Goal: Information Seeking & Learning: Learn about a topic

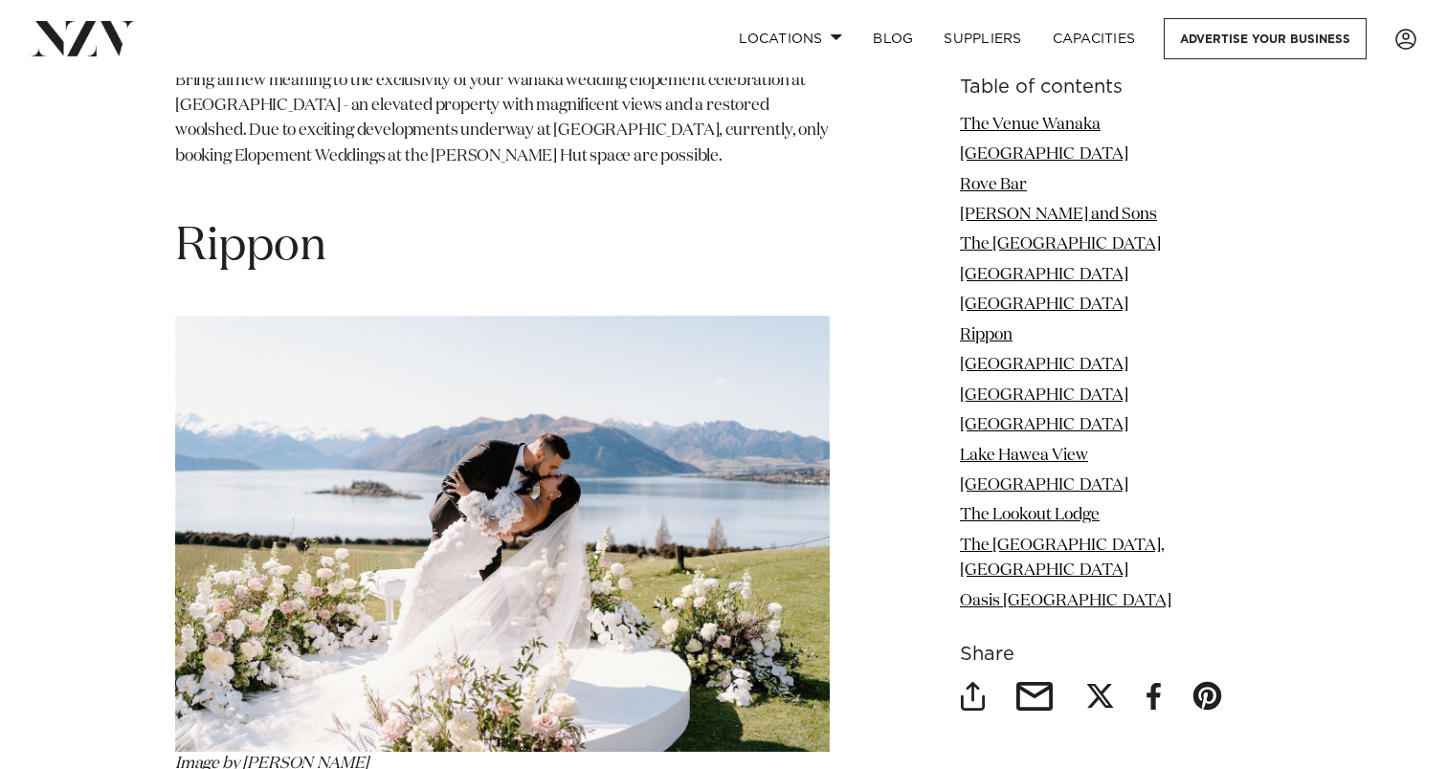
scroll to position [6223, 0]
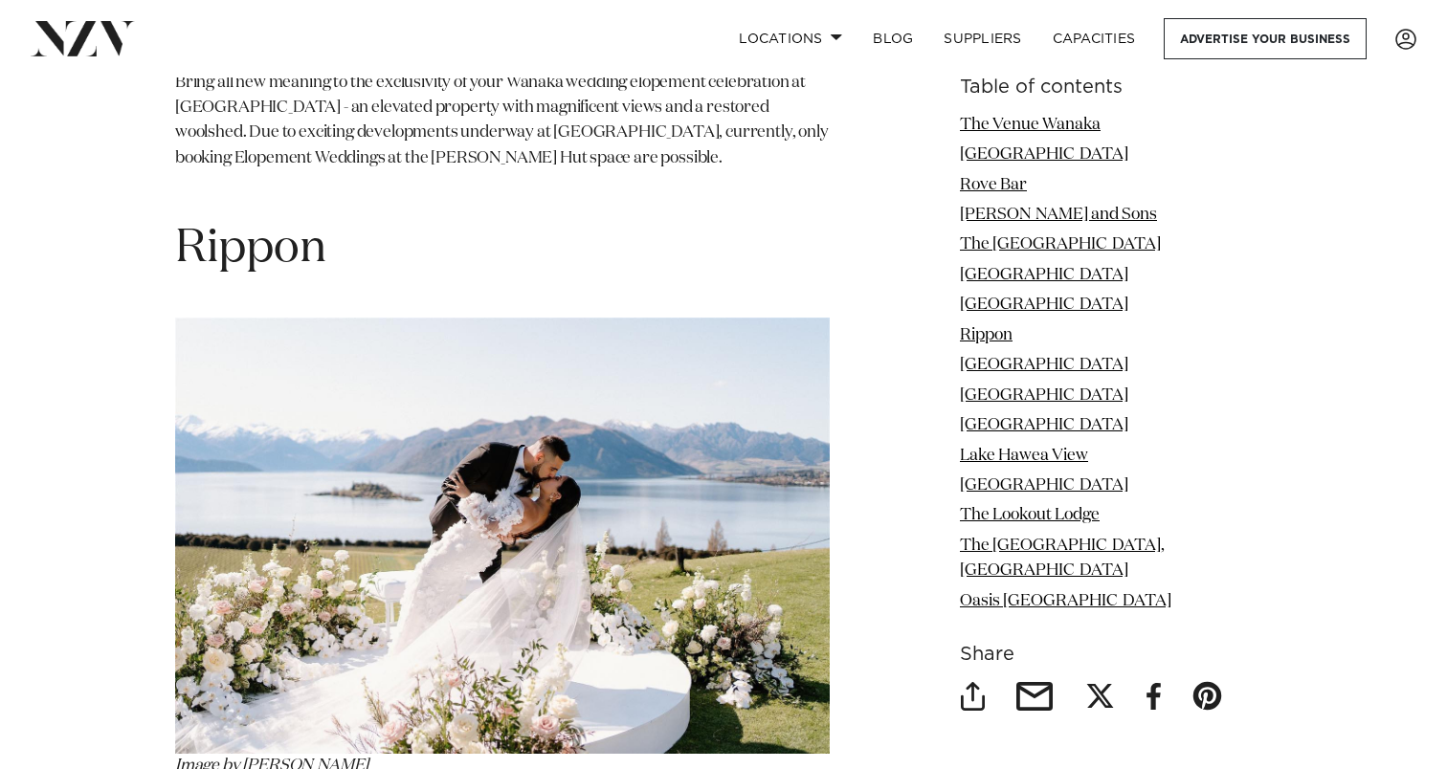
click at [596, 422] on img at bounding box center [502, 536] width 654 height 436
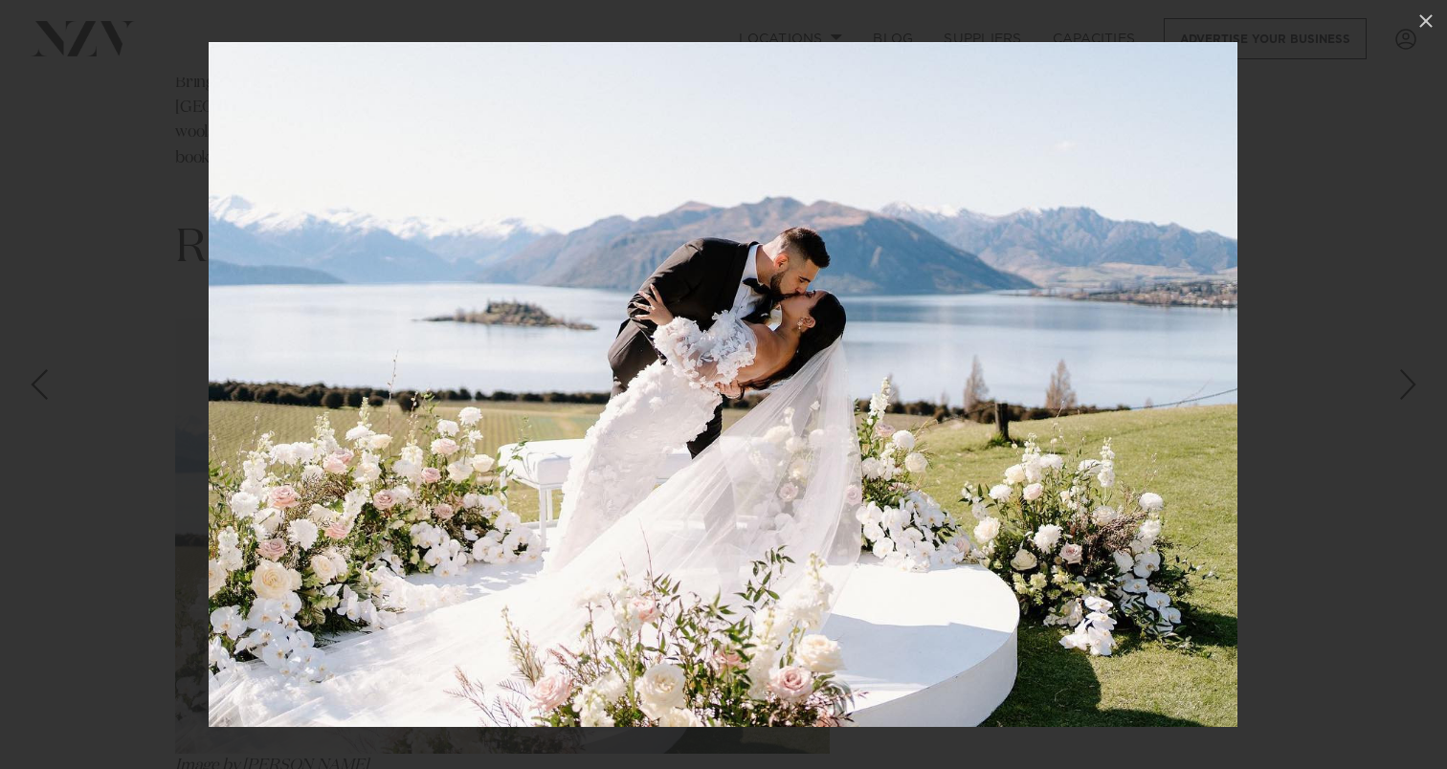
click at [113, 376] on div at bounding box center [723, 384] width 1447 height 769
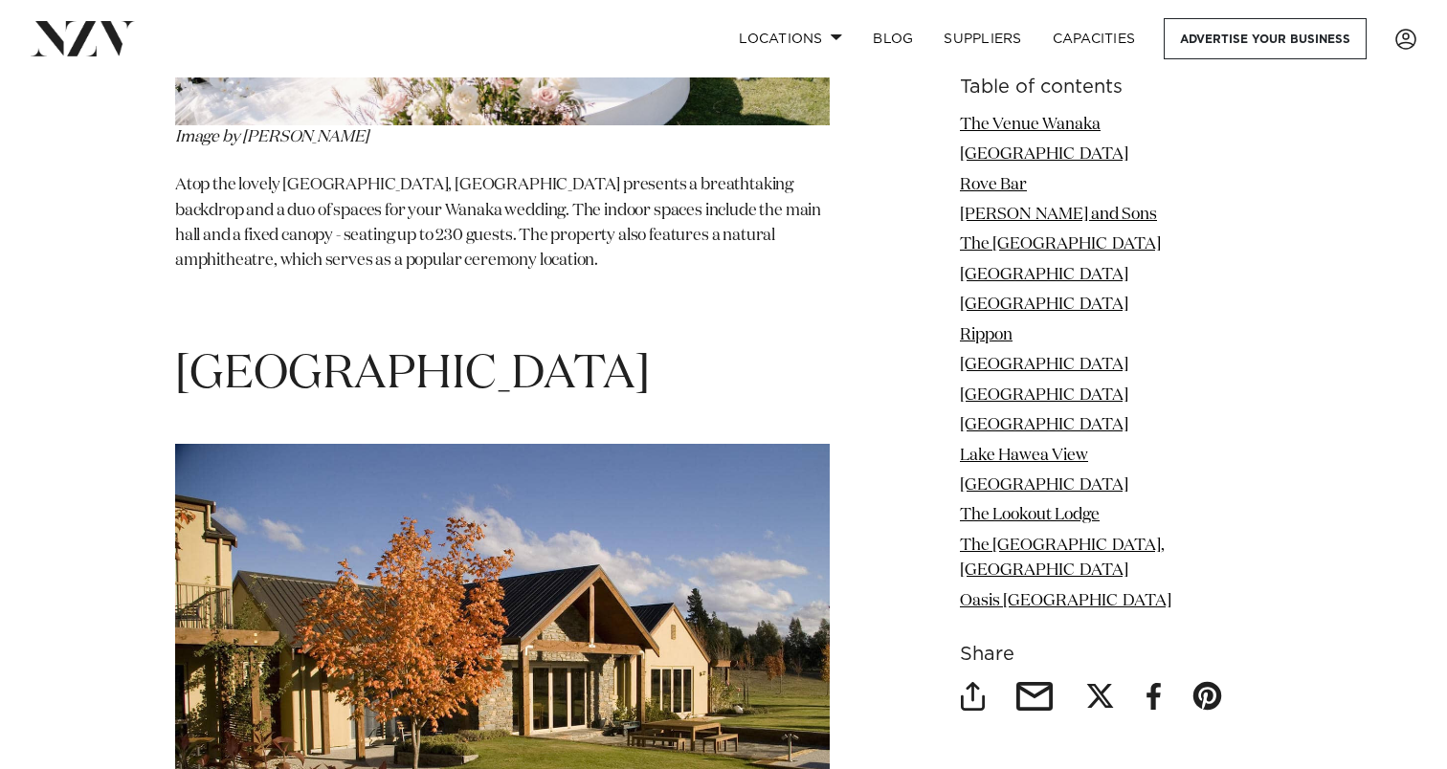
scroll to position [6858, 0]
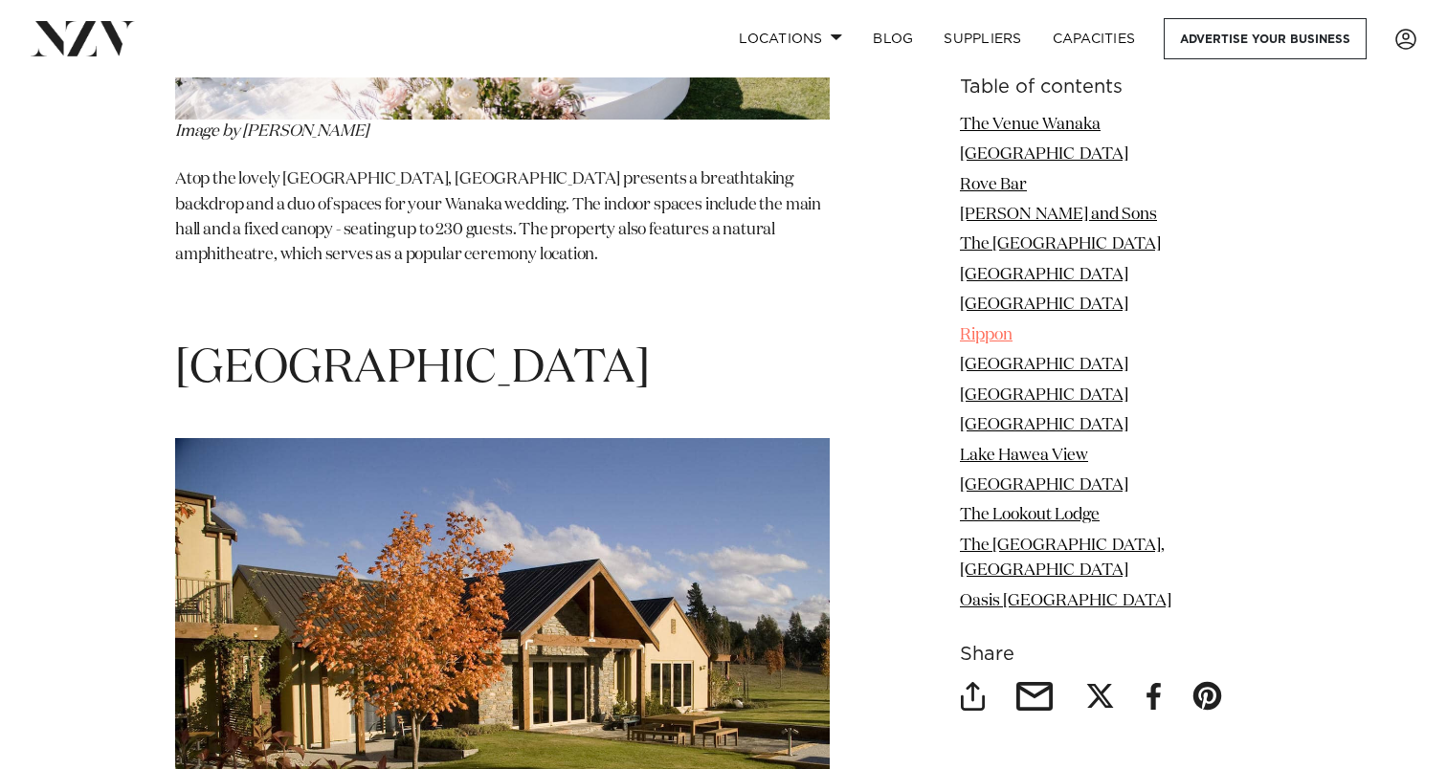
click at [1012, 336] on link "Rippon" at bounding box center [986, 335] width 53 height 16
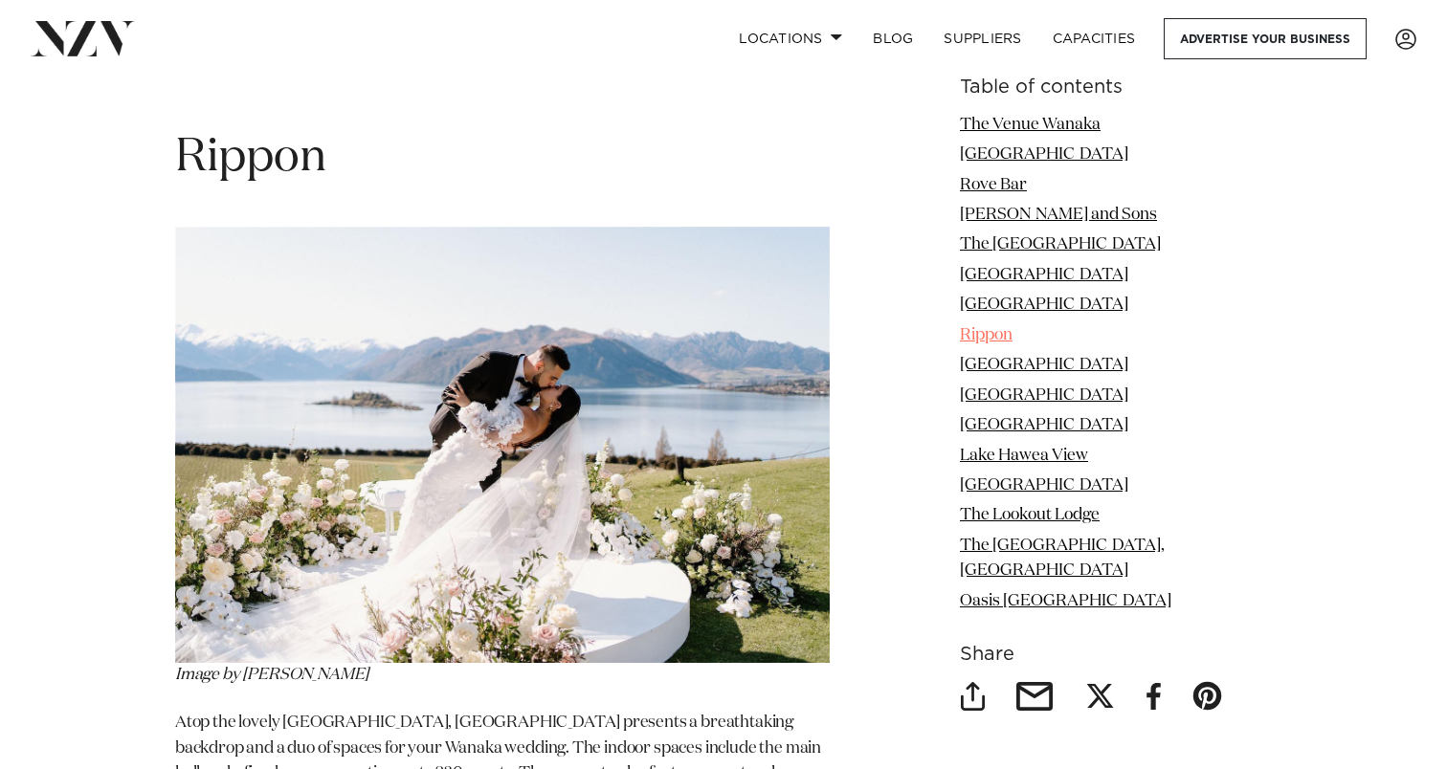
scroll to position [6289, 0]
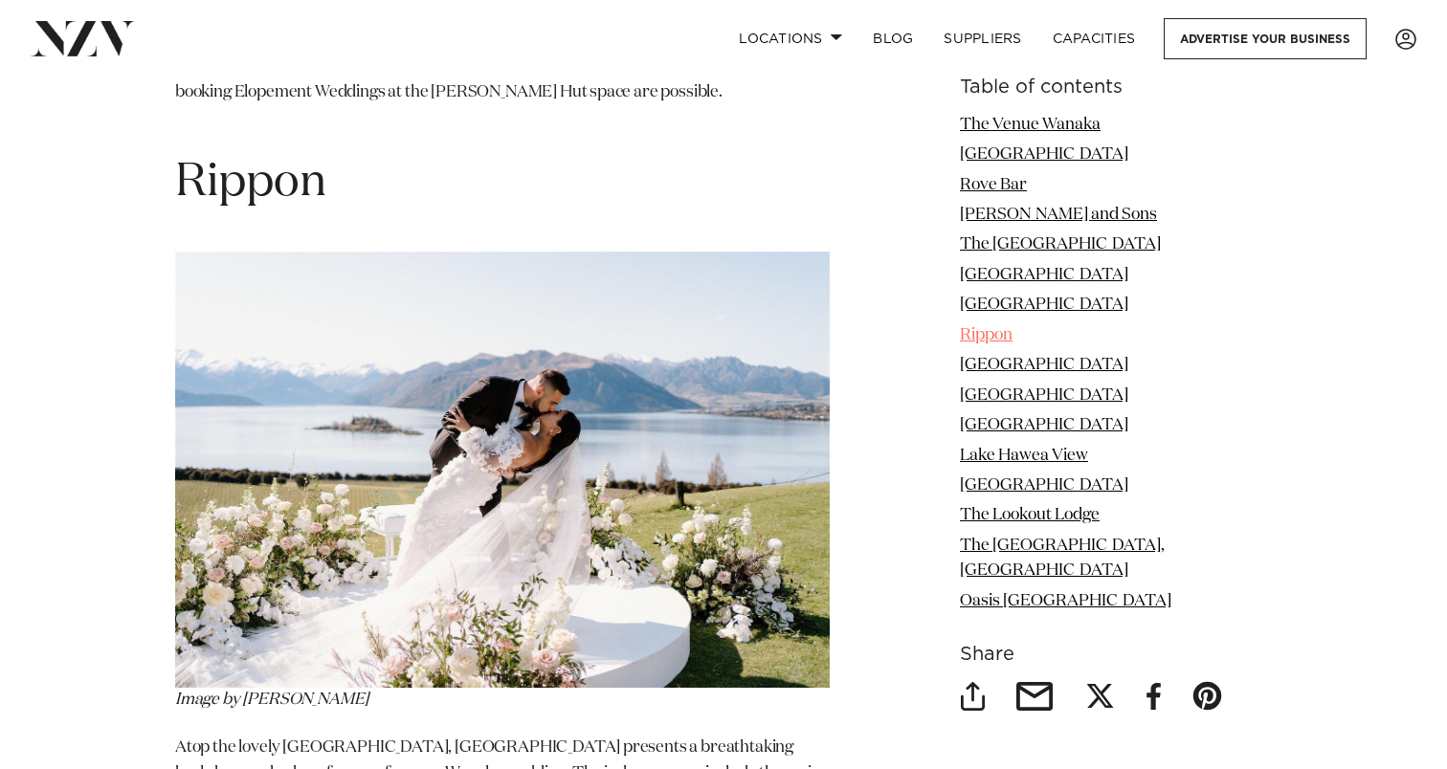
click at [1012, 337] on link "Rippon" at bounding box center [986, 335] width 53 height 16
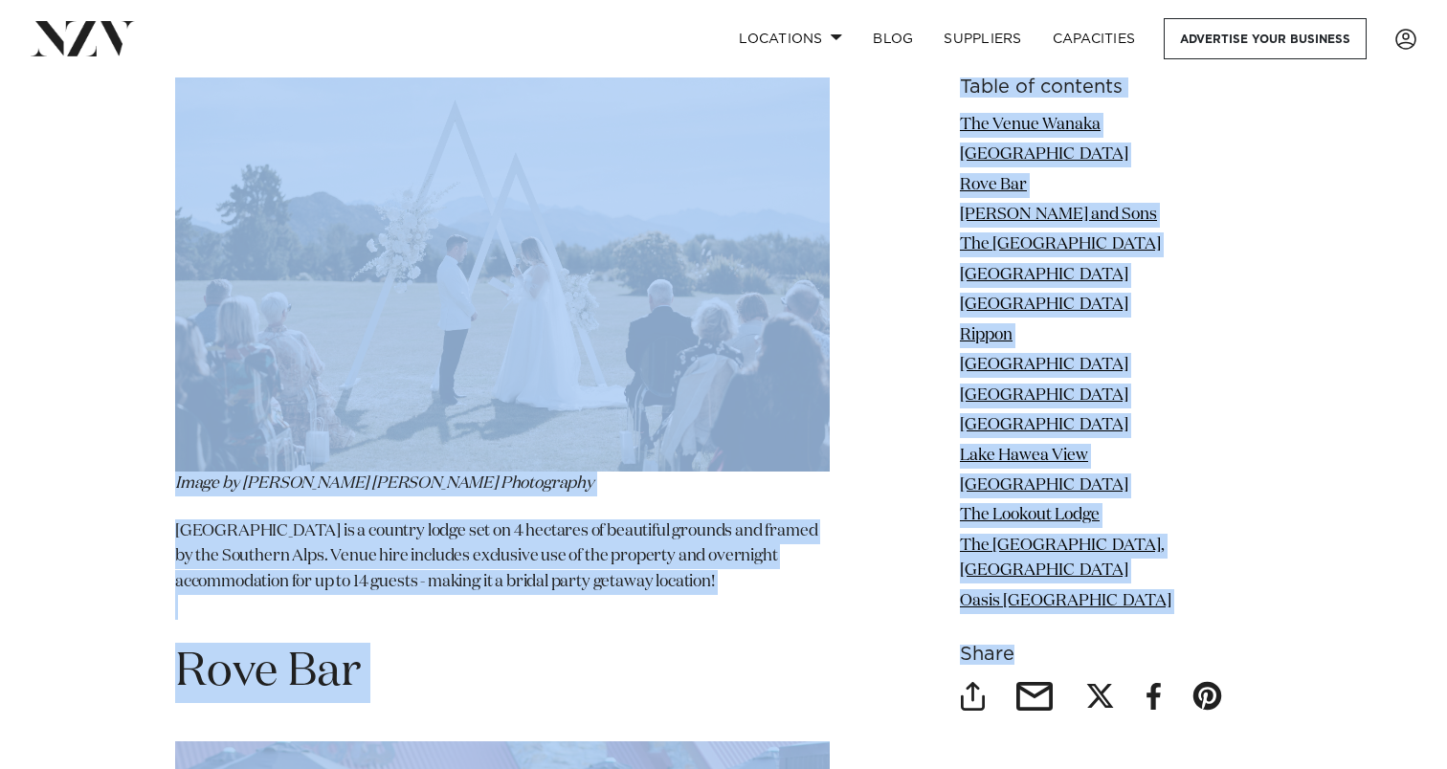
scroll to position [0, 0]
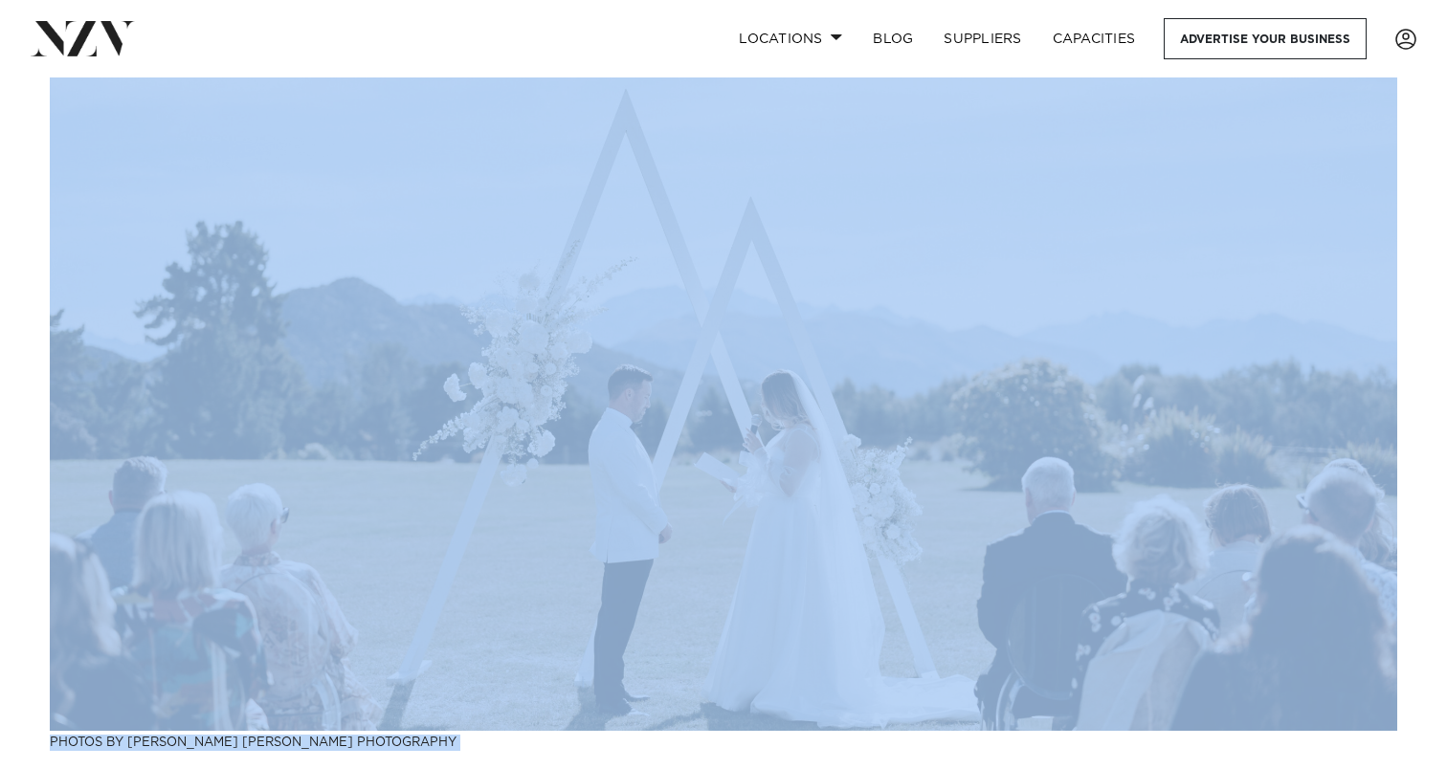
drag, startPoint x: 1004, startPoint y: 338, endPoint x: 610, endPoint y: -21, distance: 533.1
click at [835, 35] on span at bounding box center [837, 36] width 12 height 7
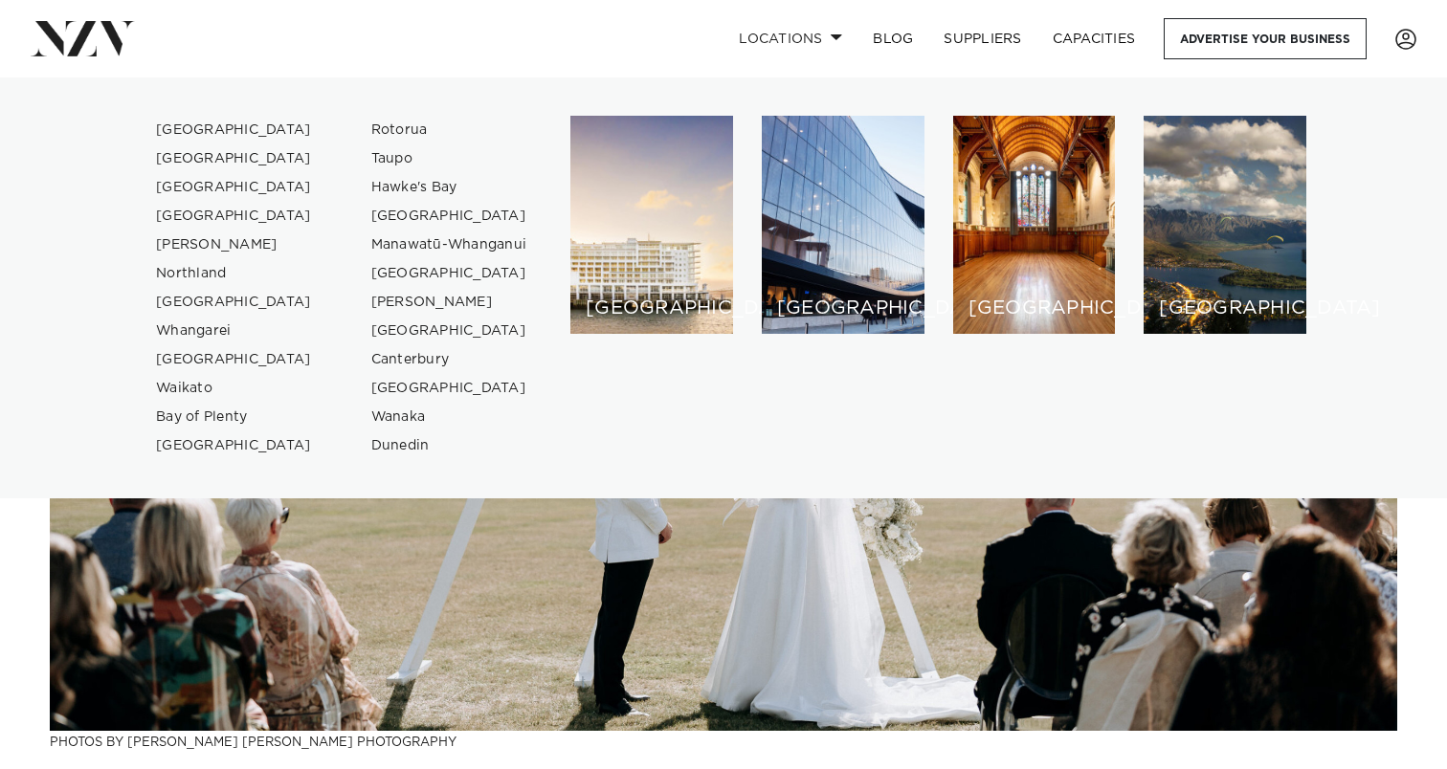
click at [556, 28] on div "Locations [GEOGRAPHIC_DATA] [GEOGRAPHIC_DATA] [GEOGRAPHIC_DATA] [GEOGRAPHIC_DAT…" at bounding box center [932, 38] width 968 height 41
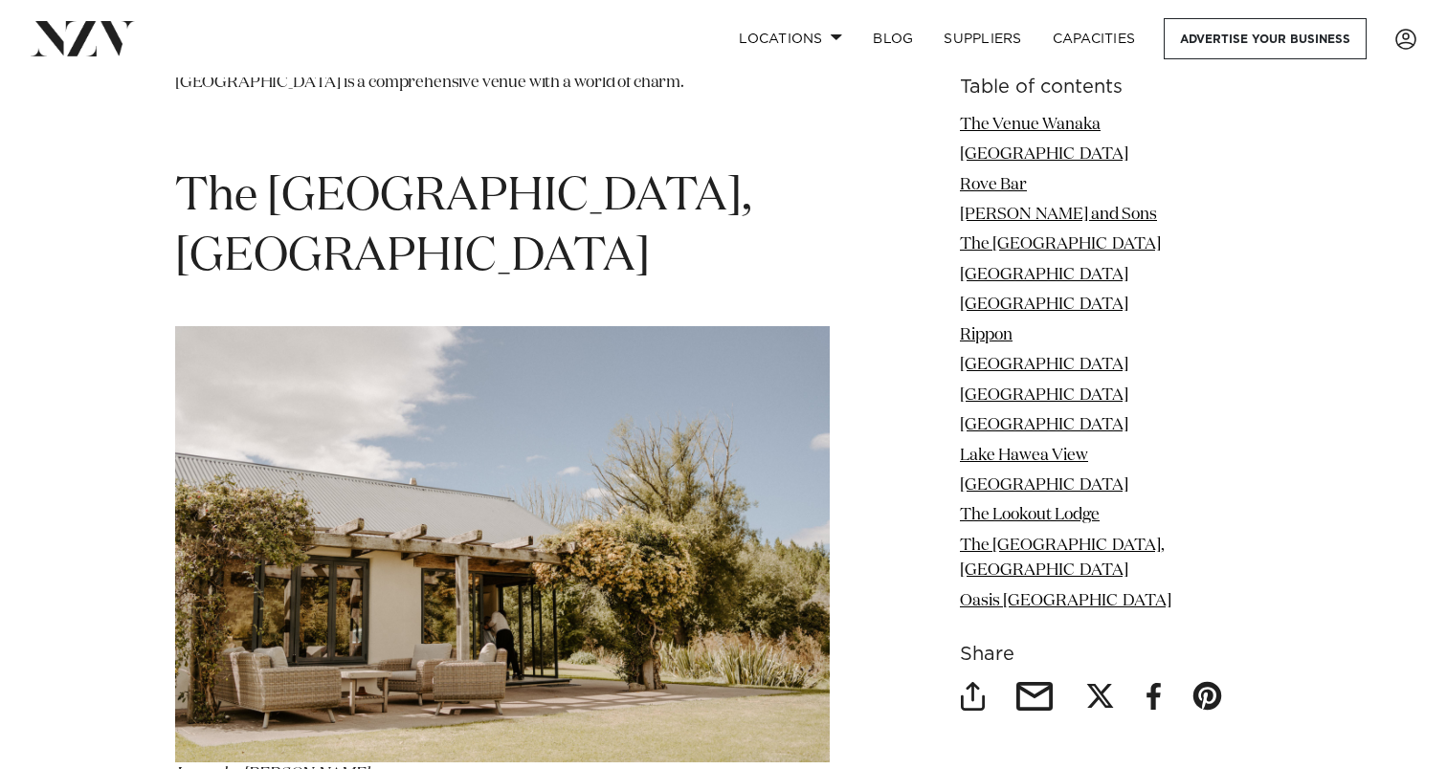
scroll to position [11522, 0]
